Goal: Task Accomplishment & Management: Manage account settings

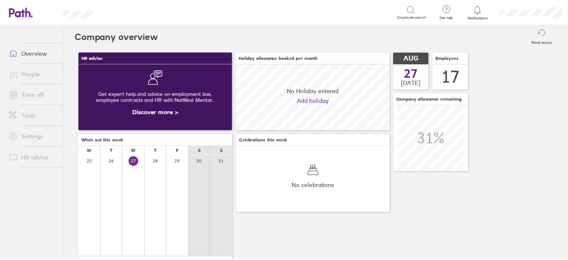
scroll to position [66, 155]
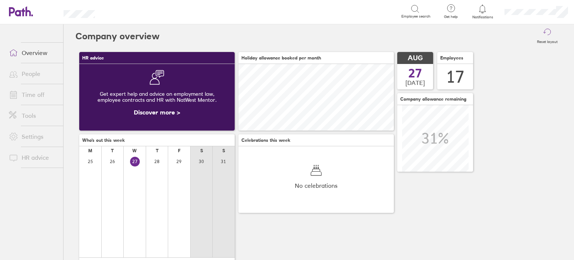
click at [37, 98] on link "Time off" at bounding box center [33, 94] width 60 height 15
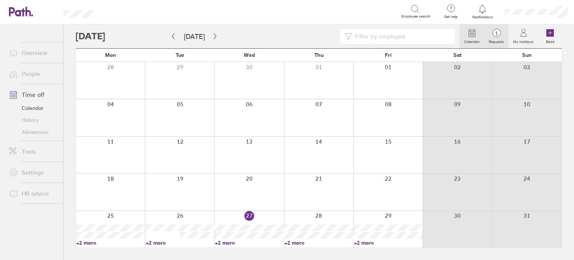
click at [500, 36] on icon at bounding box center [496, 32] width 9 height 9
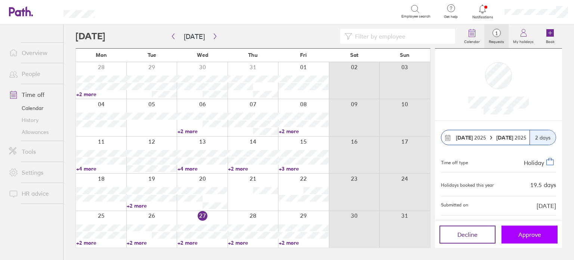
click at [522, 234] on span "Approve" at bounding box center [529, 234] width 23 height 7
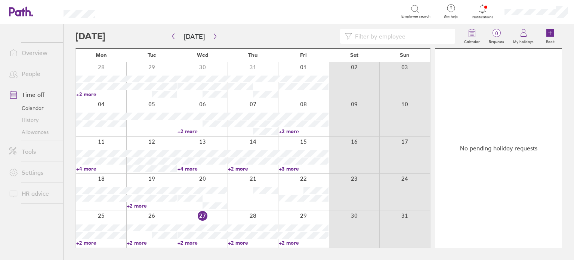
click at [309, 241] on link "+2 more" at bounding box center [304, 242] width 50 height 7
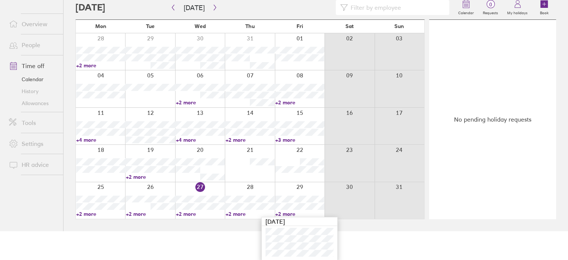
scroll to position [29, 0]
click at [251, 212] on link "+2 more" at bounding box center [250, 213] width 49 height 7
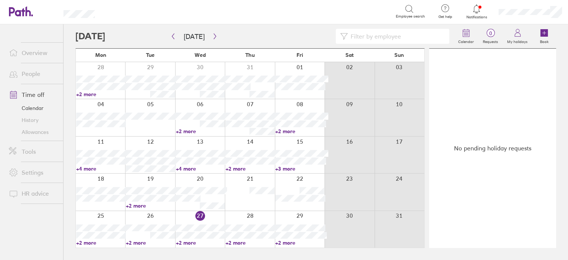
scroll to position [0, 0]
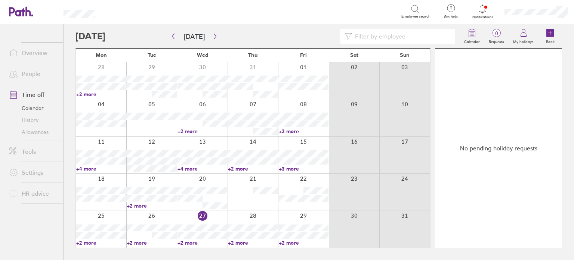
click at [241, 241] on link "+2 more" at bounding box center [253, 242] width 50 height 7
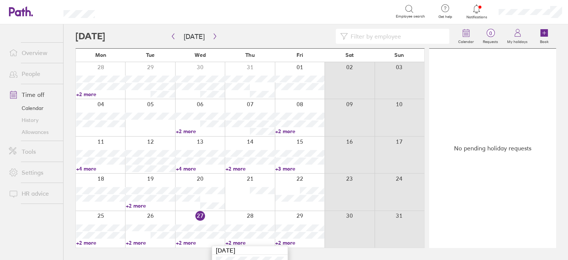
click at [43, 56] on link "Overview" at bounding box center [33, 52] width 60 height 15
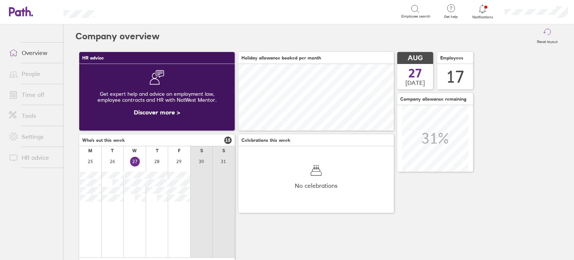
scroll to position [66, 155]
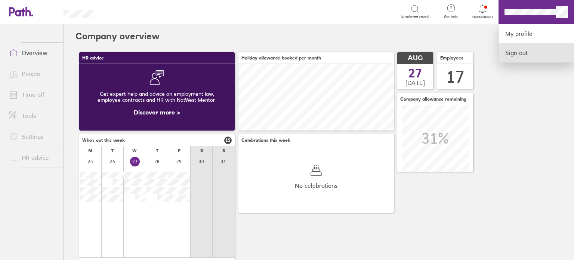
click at [533, 57] on link "Sign out" at bounding box center [536, 52] width 75 height 19
